Goal: Find specific page/section: Find specific page/section

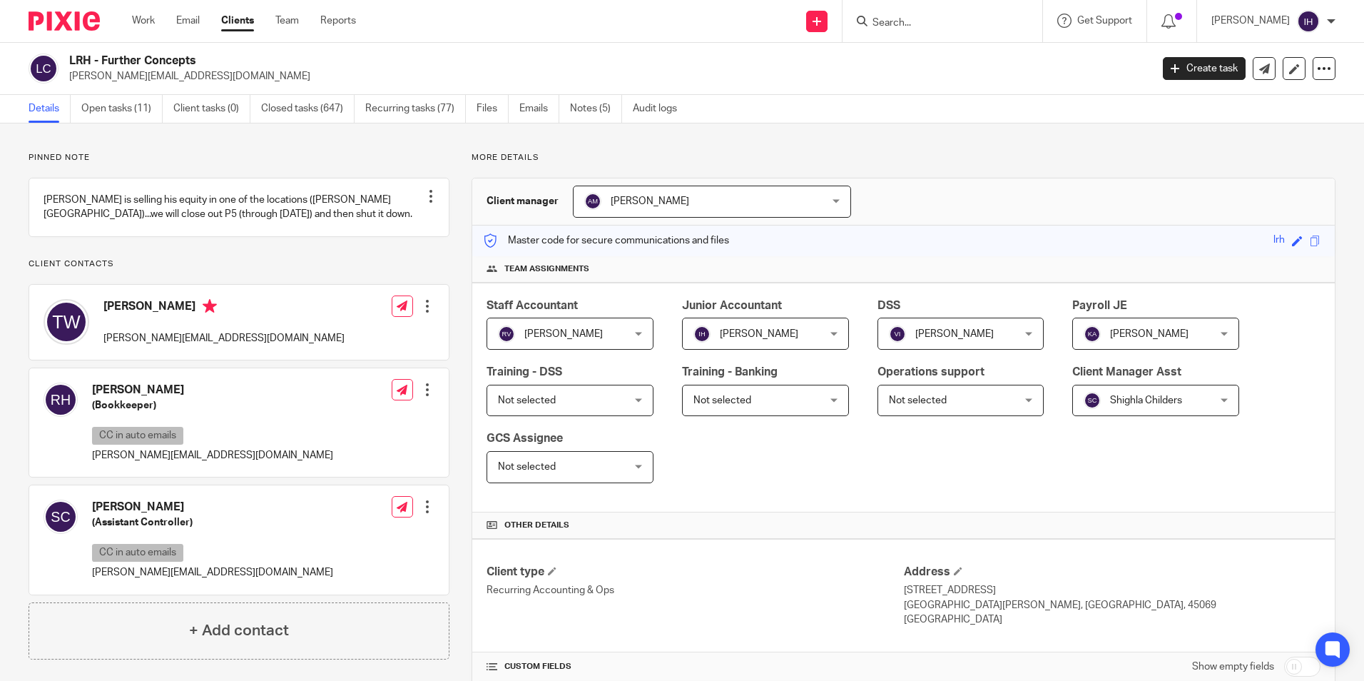
click at [890, 11] on div at bounding box center [943, 21] width 200 height 42
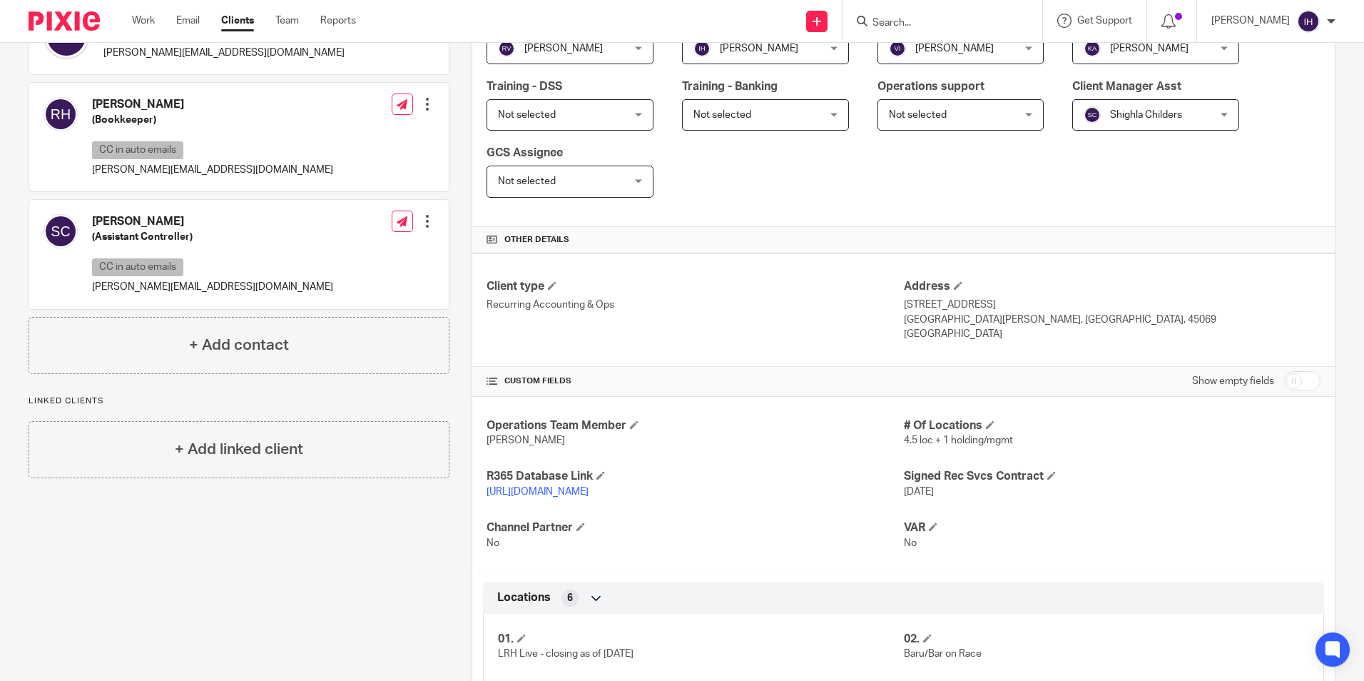
click at [893, 18] on input "Search" at bounding box center [935, 23] width 128 height 13
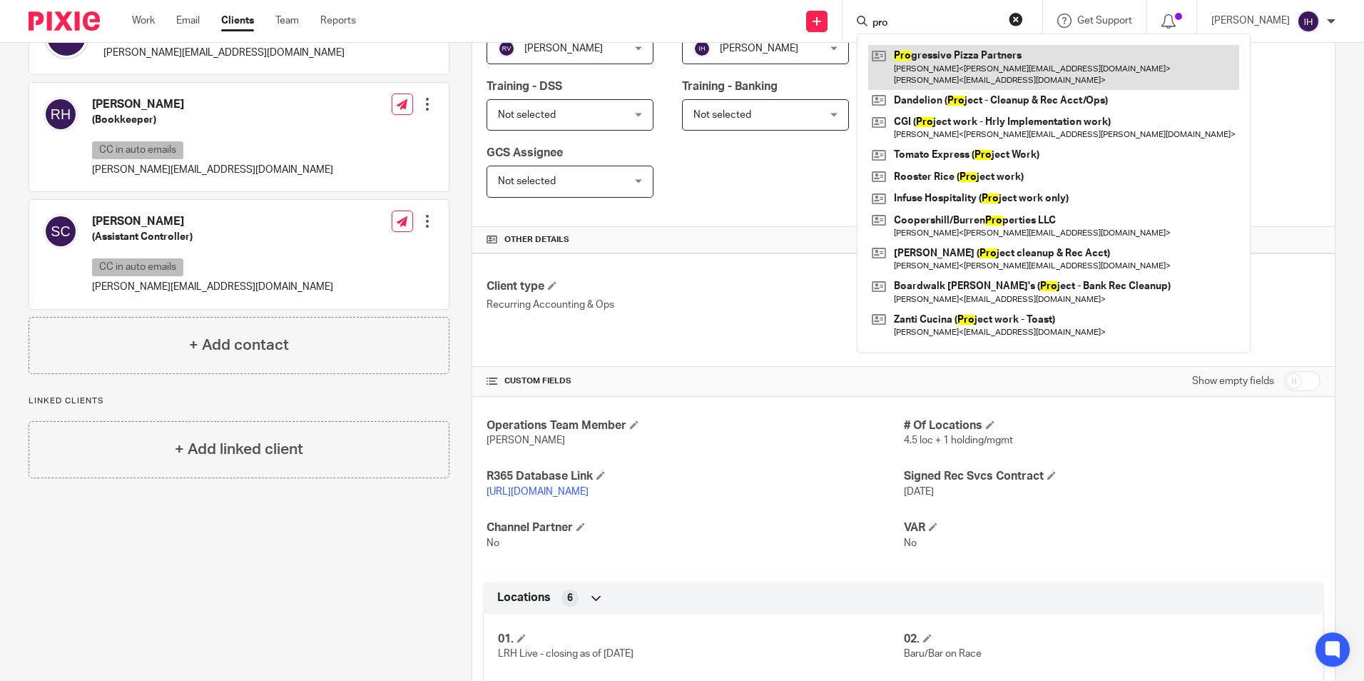
type input "pro"
click at [939, 66] on link at bounding box center [1053, 67] width 371 height 44
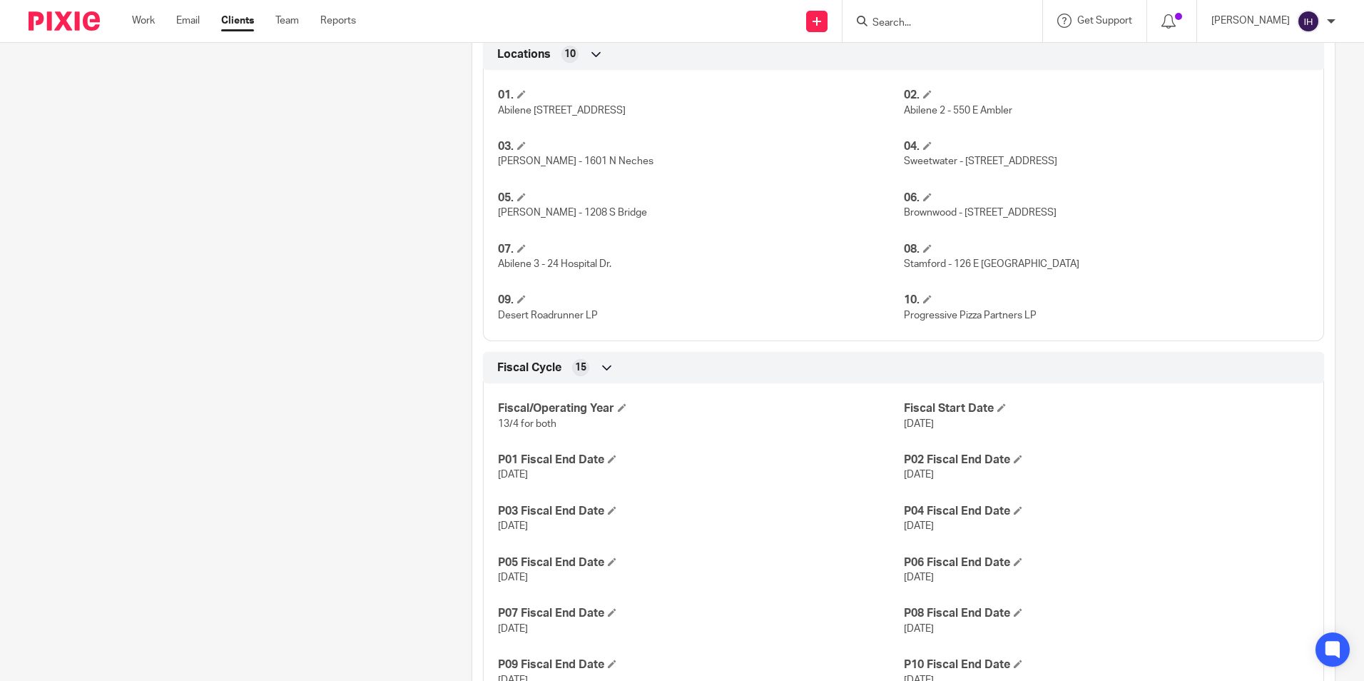
scroll to position [856, 0]
